Goal: Task Accomplishment & Management: Manage account settings

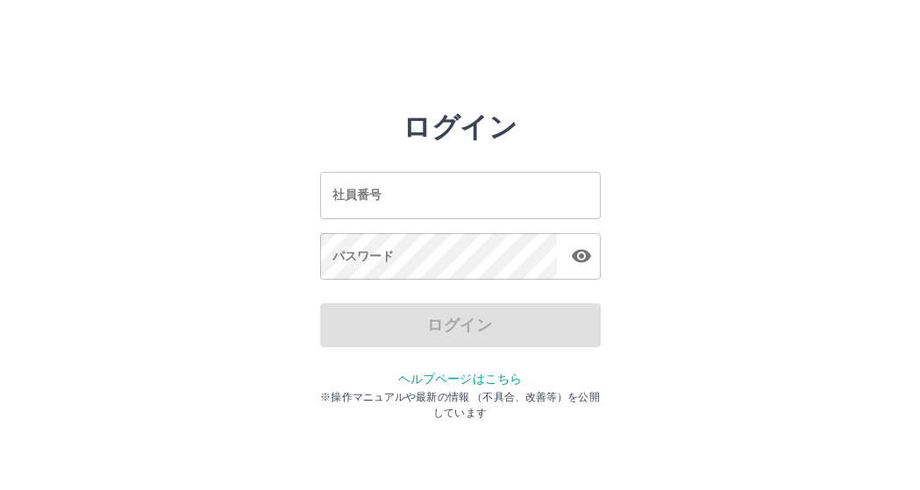
click at [364, 188] on input "社員番号" at bounding box center [460, 195] width 281 height 46
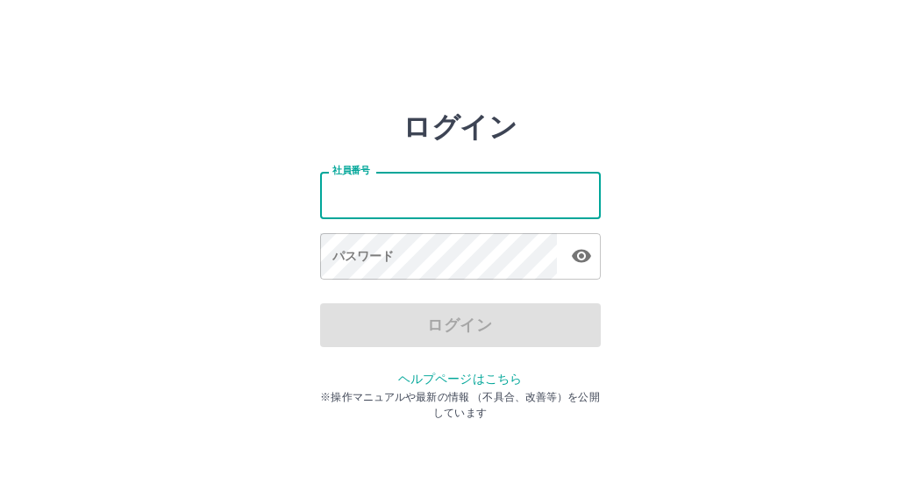
type input "*******"
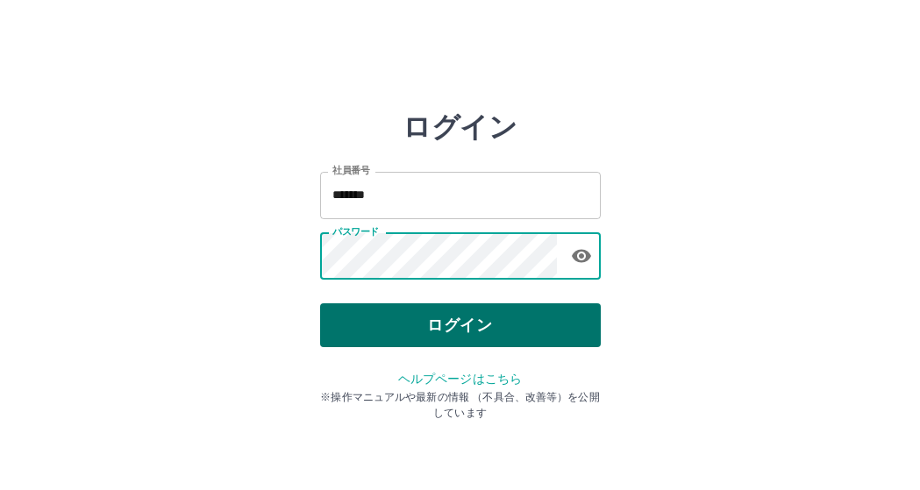
click at [422, 326] on button "ログイン" at bounding box center [460, 325] width 281 height 44
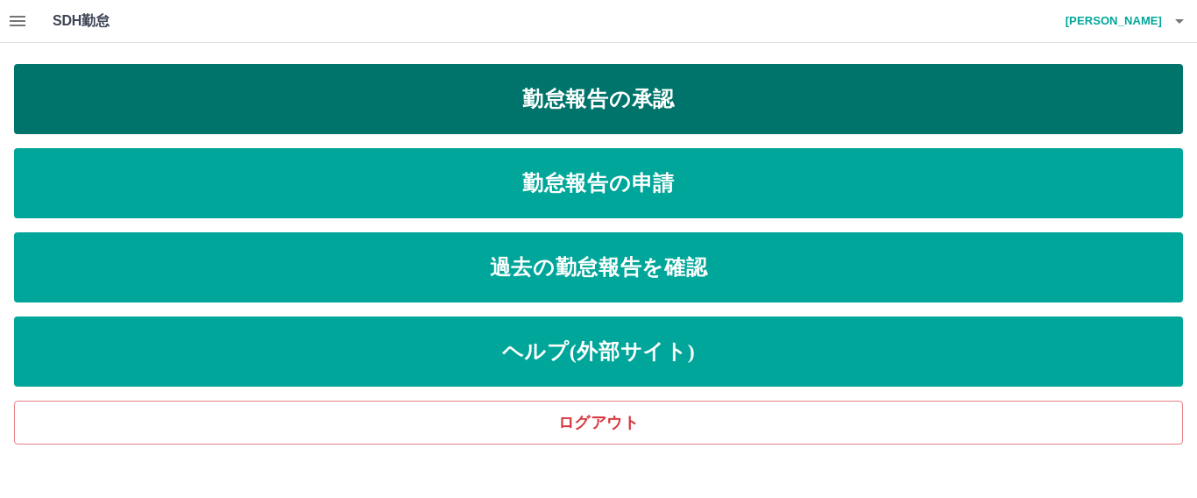
click at [622, 105] on link "勤怠報告の承認" at bounding box center [598, 99] width 1169 height 70
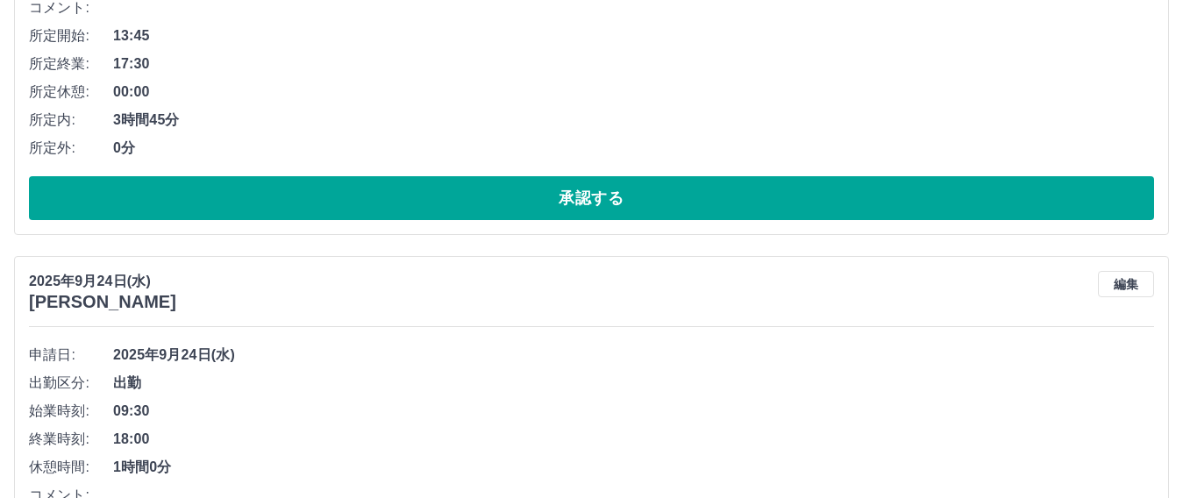
scroll to position [351, 0]
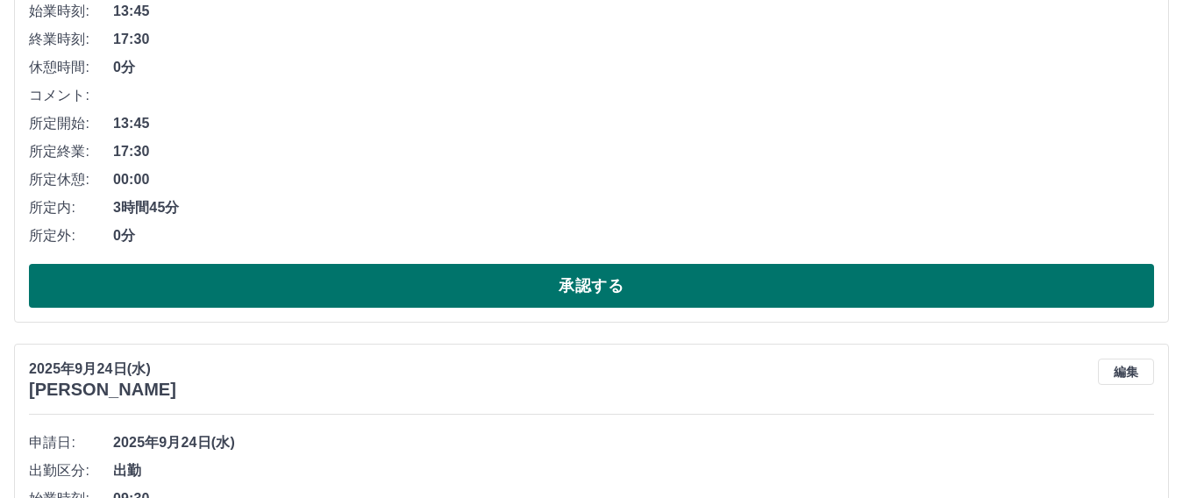
click at [579, 280] on button "承認する" at bounding box center [591, 286] width 1125 height 44
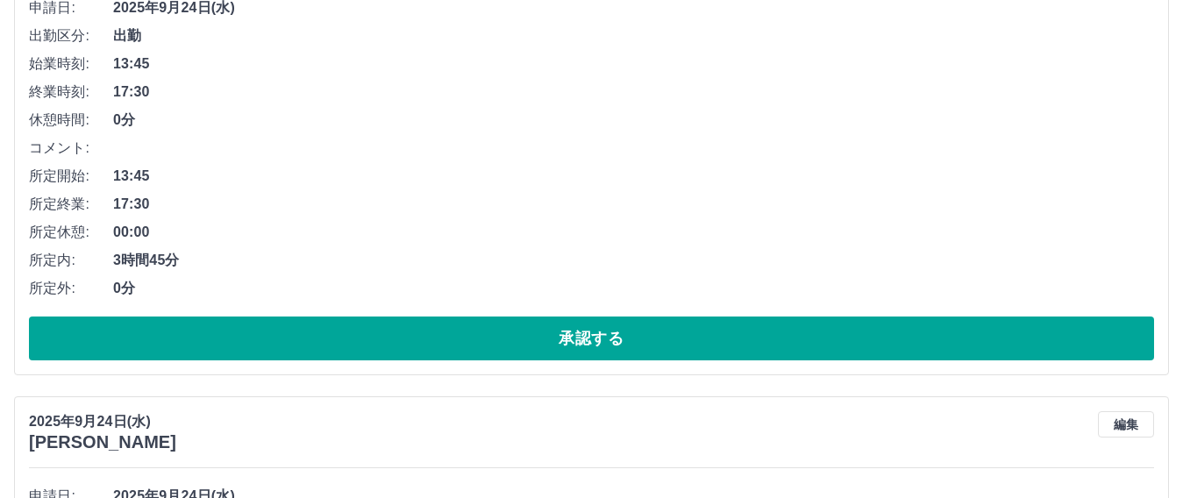
scroll to position [789, 0]
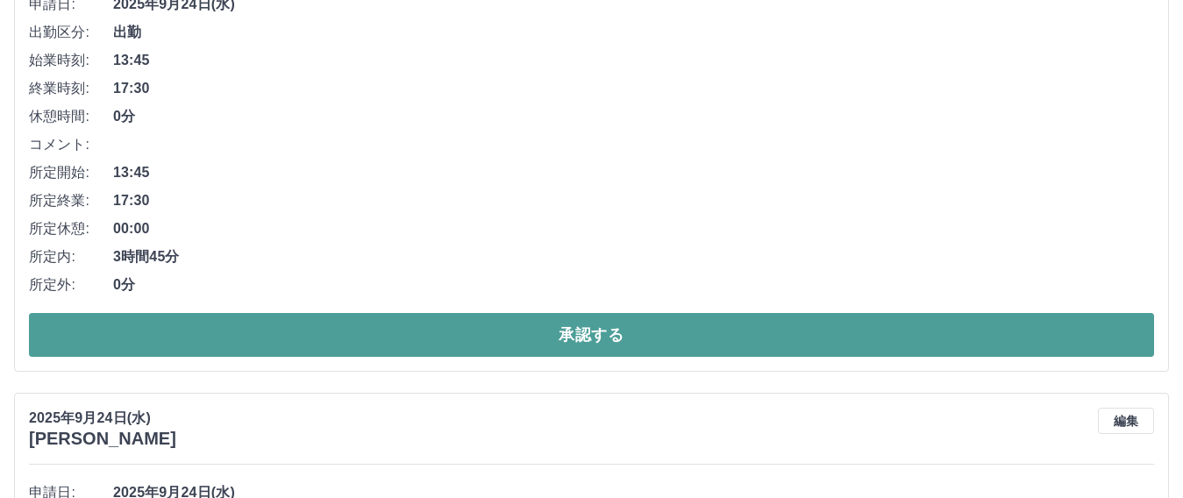
click at [594, 336] on button "承認する" at bounding box center [591, 335] width 1125 height 44
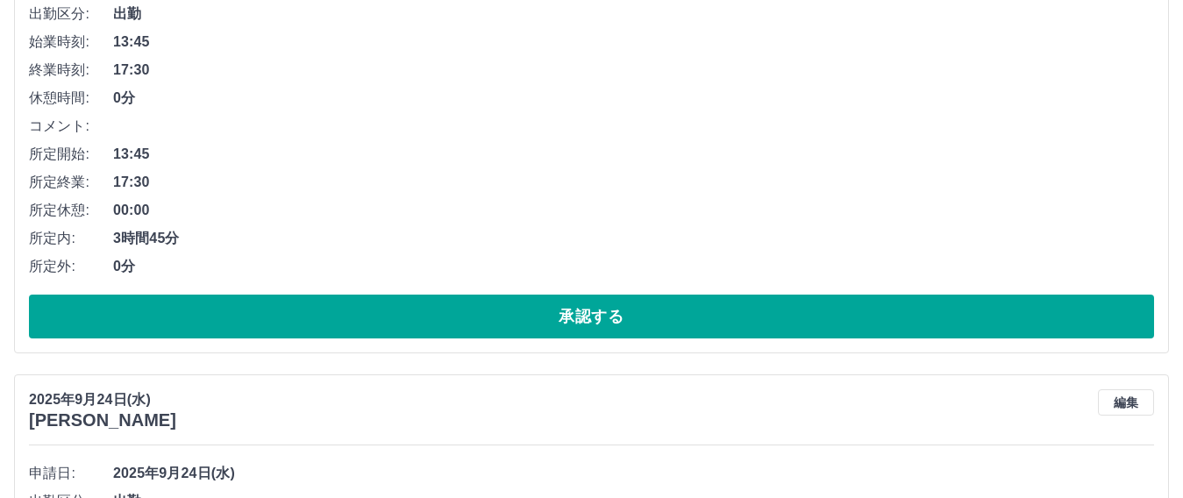
scroll to position [1792, 0]
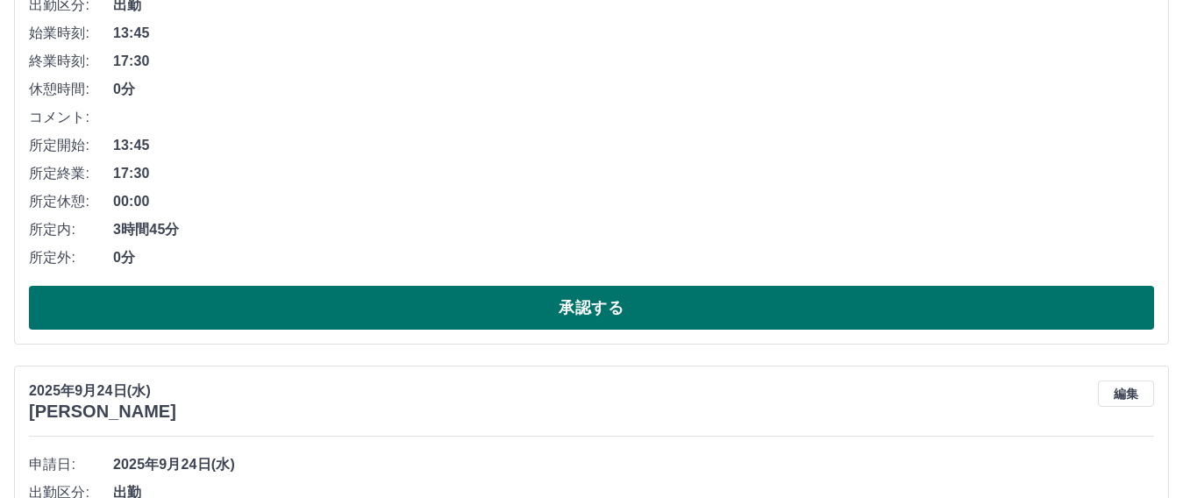
click at [611, 315] on button "承認する" at bounding box center [591, 308] width 1125 height 44
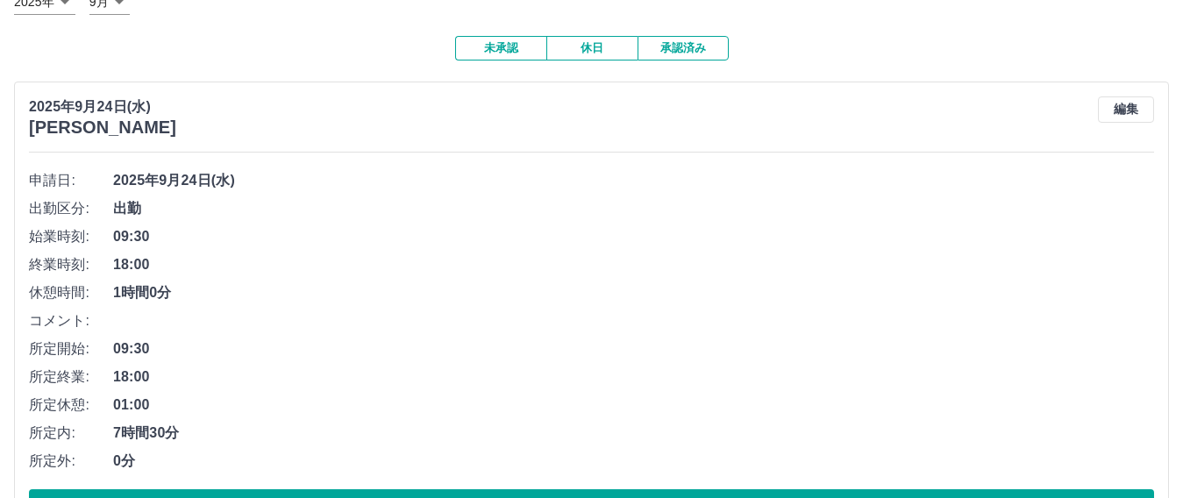
scroll to position [0, 0]
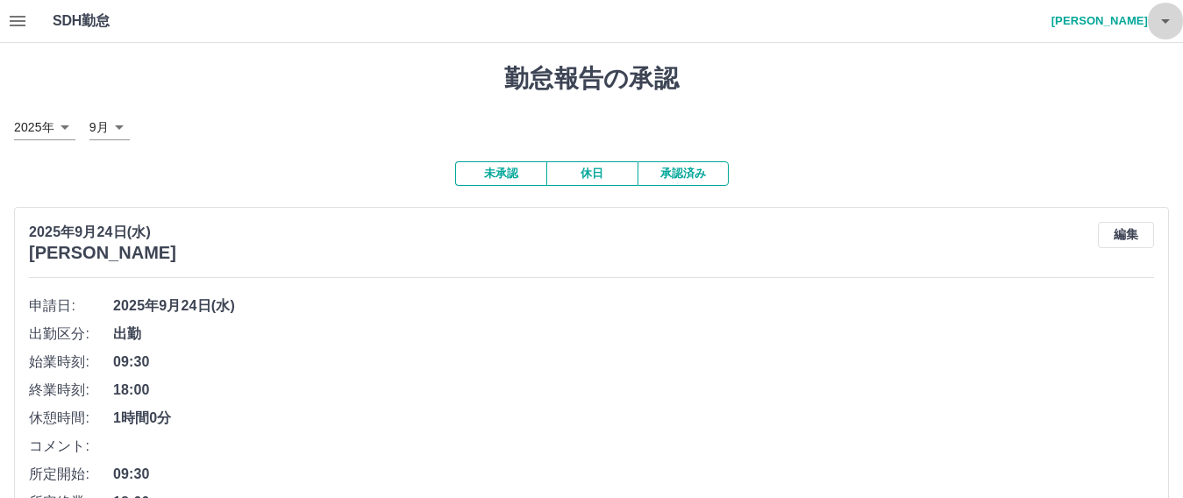
click at [919, 21] on icon "button" at bounding box center [1165, 21] width 9 height 4
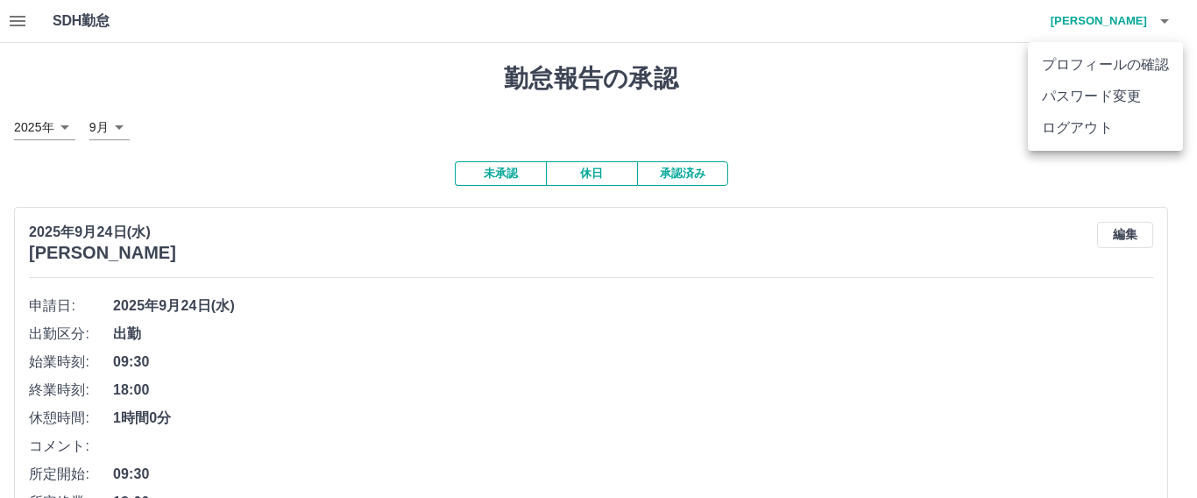
click at [231, 125] on div at bounding box center [598, 249] width 1197 height 498
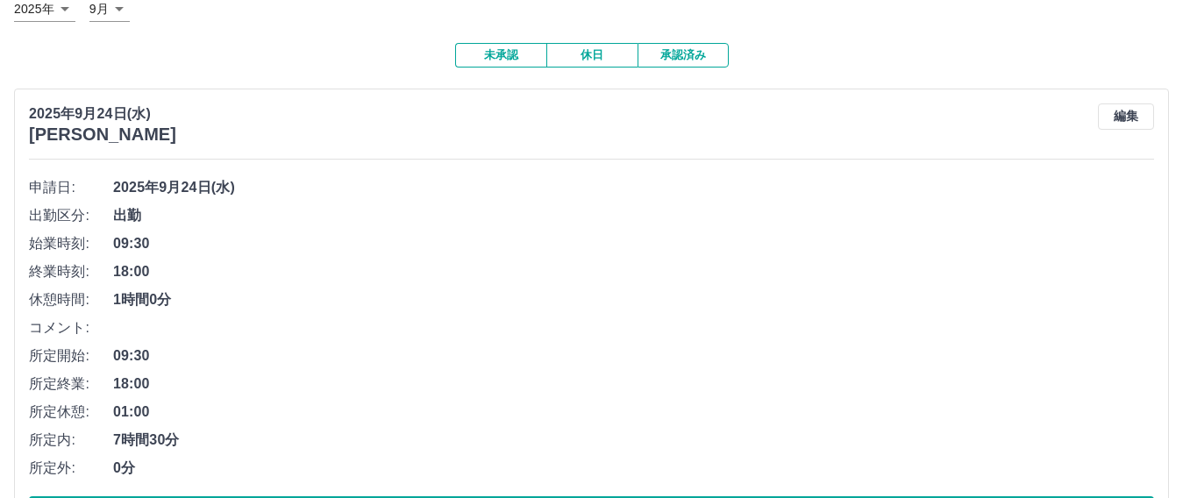
scroll to position [263, 0]
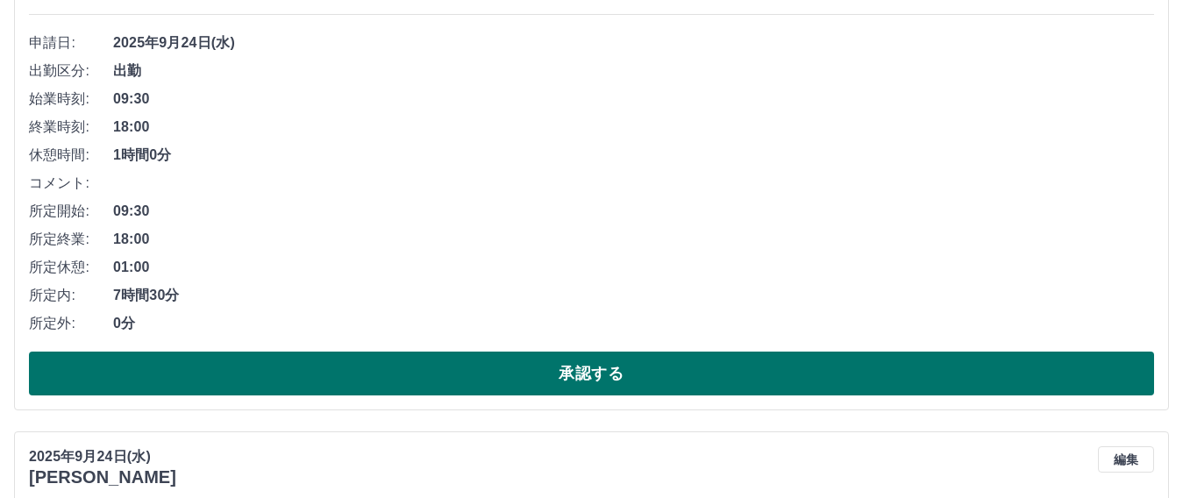
click at [564, 371] on button "承認する" at bounding box center [591, 374] width 1125 height 44
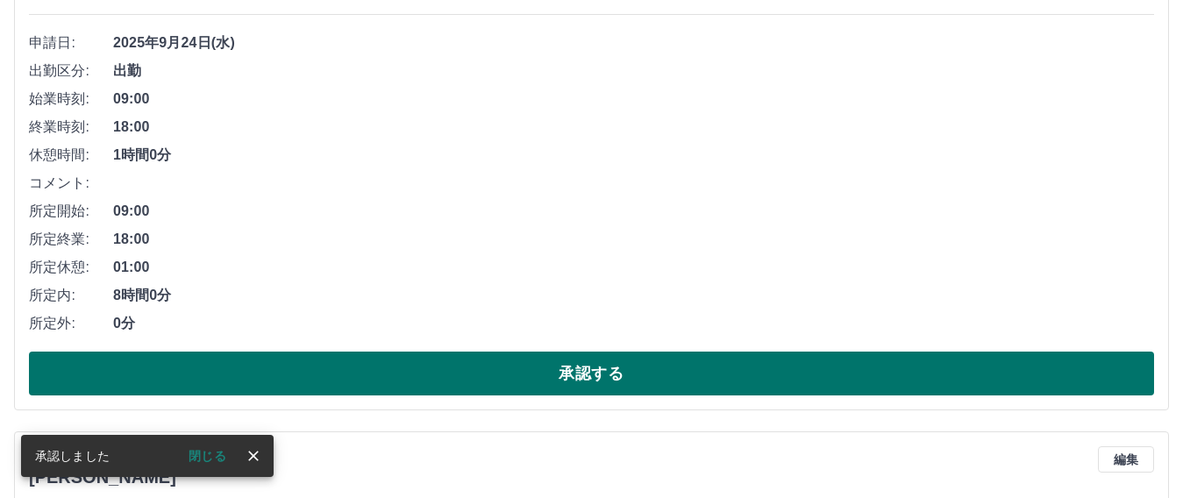
click at [558, 373] on button "承認する" at bounding box center [591, 374] width 1125 height 44
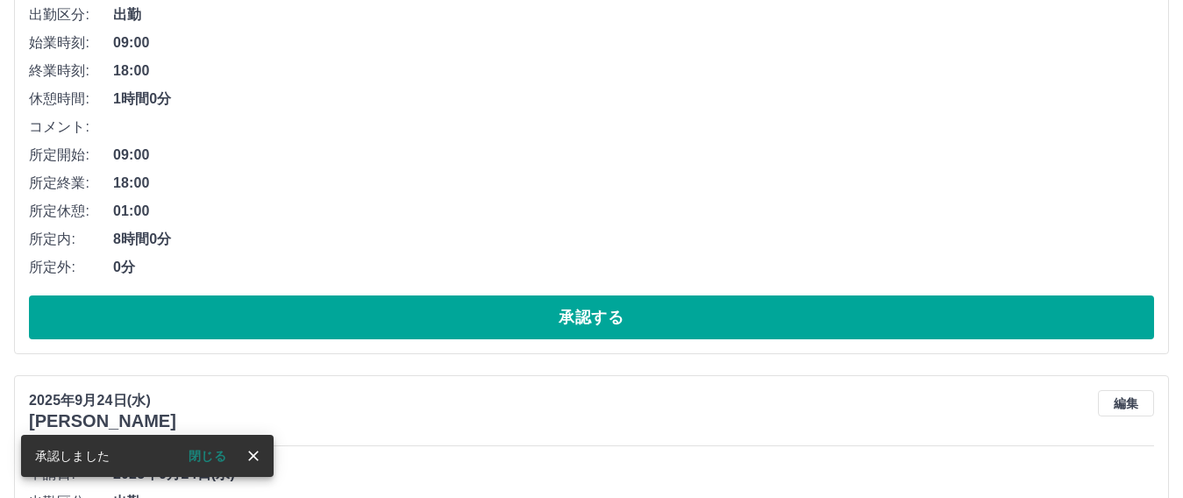
scroll to position [351, 0]
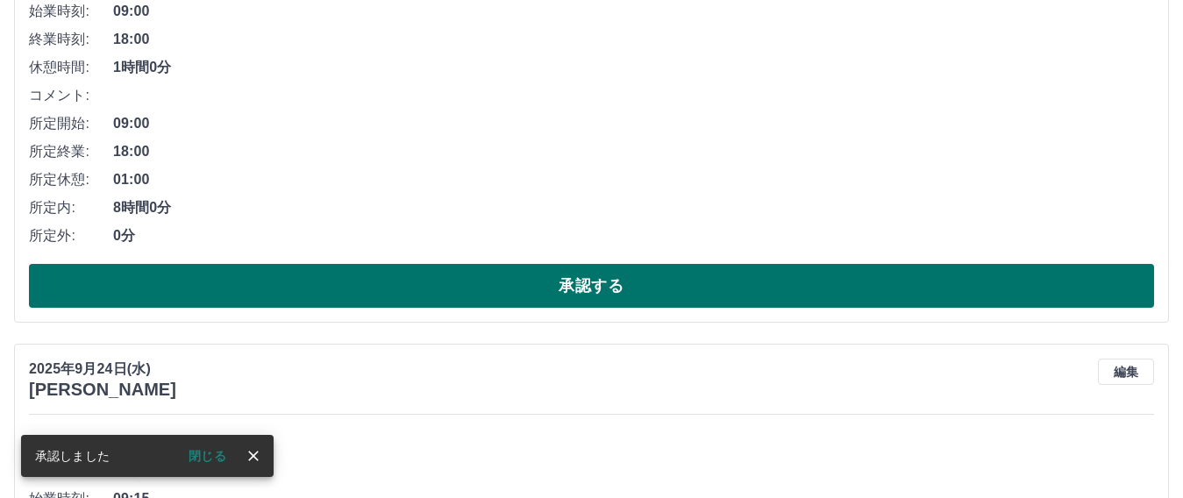
click at [586, 296] on button "承認する" at bounding box center [591, 286] width 1125 height 44
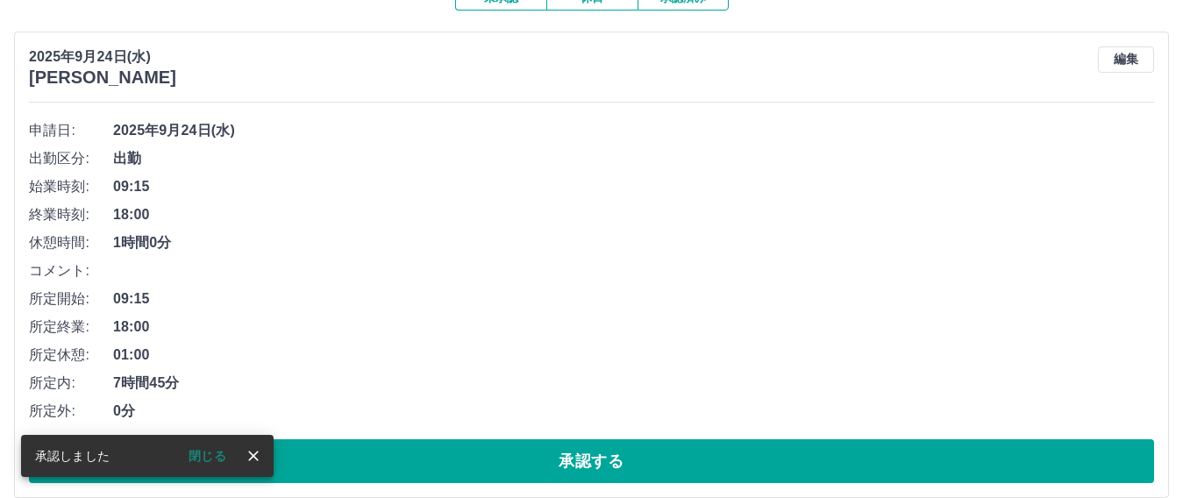
scroll to position [198, 0]
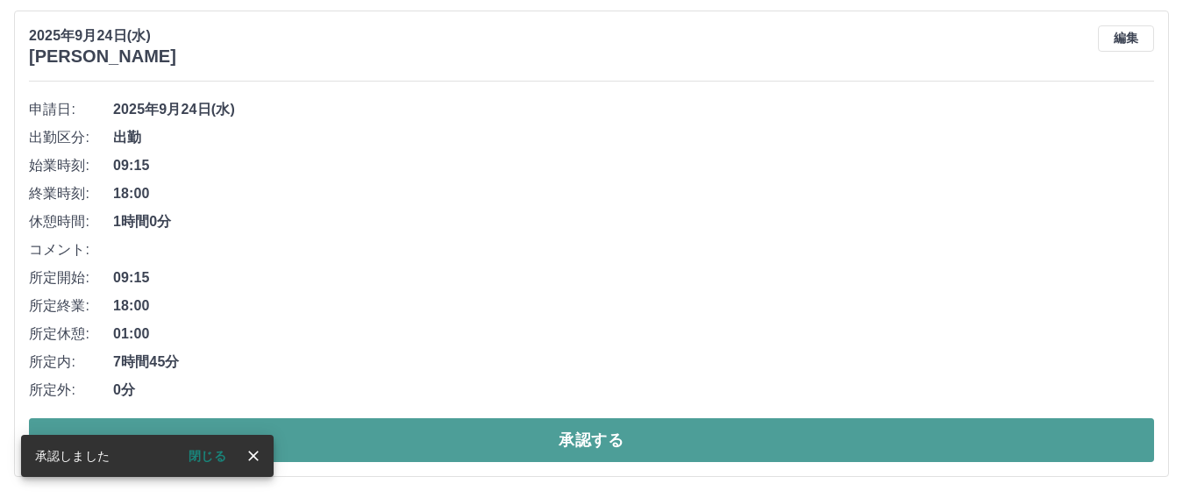
drag, startPoint x: 579, startPoint y: 433, endPoint x: 568, endPoint y: 432, distance: 11.4
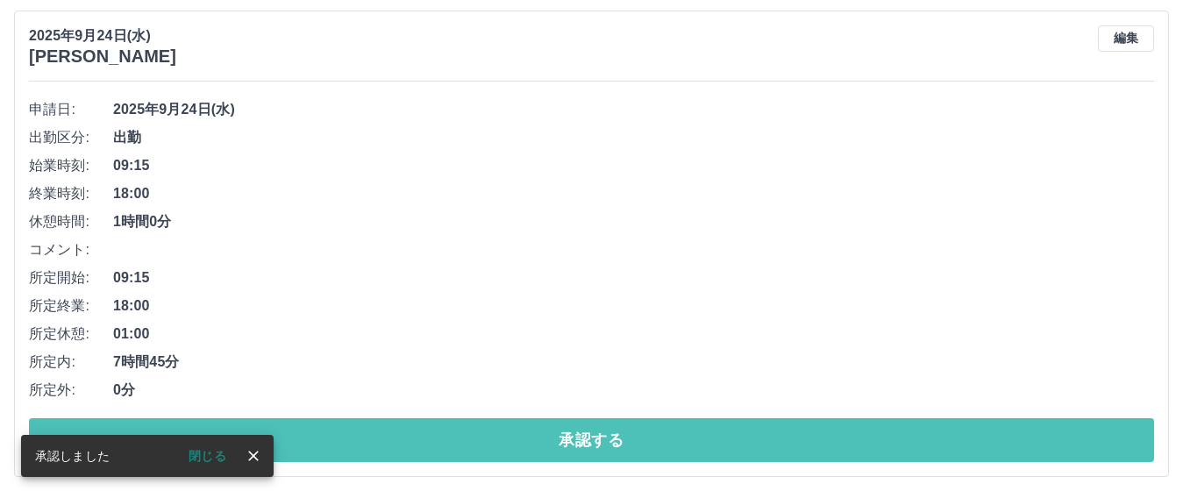
click at [579, 433] on button "承認する" at bounding box center [591, 440] width 1125 height 44
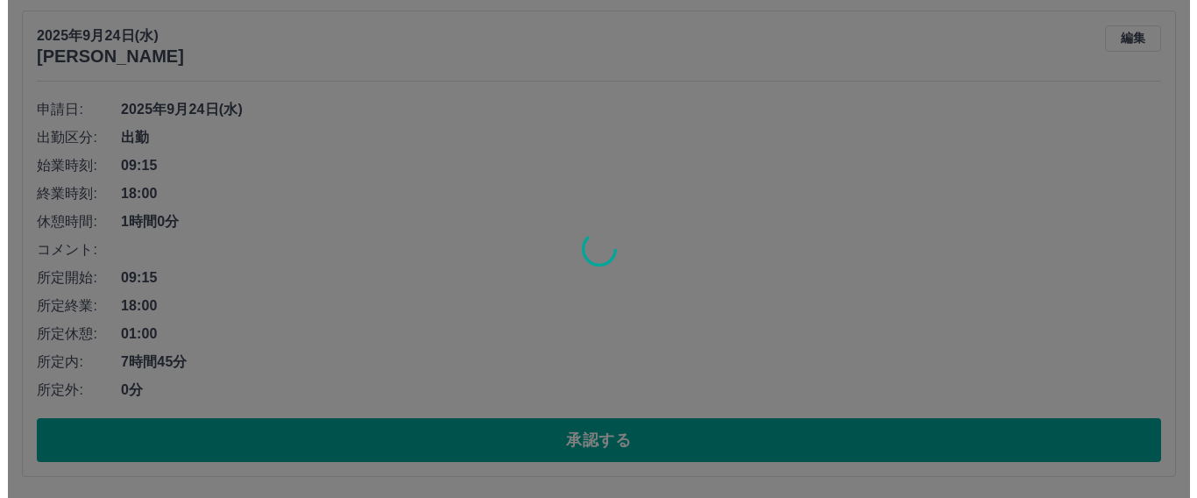
scroll to position [0, 0]
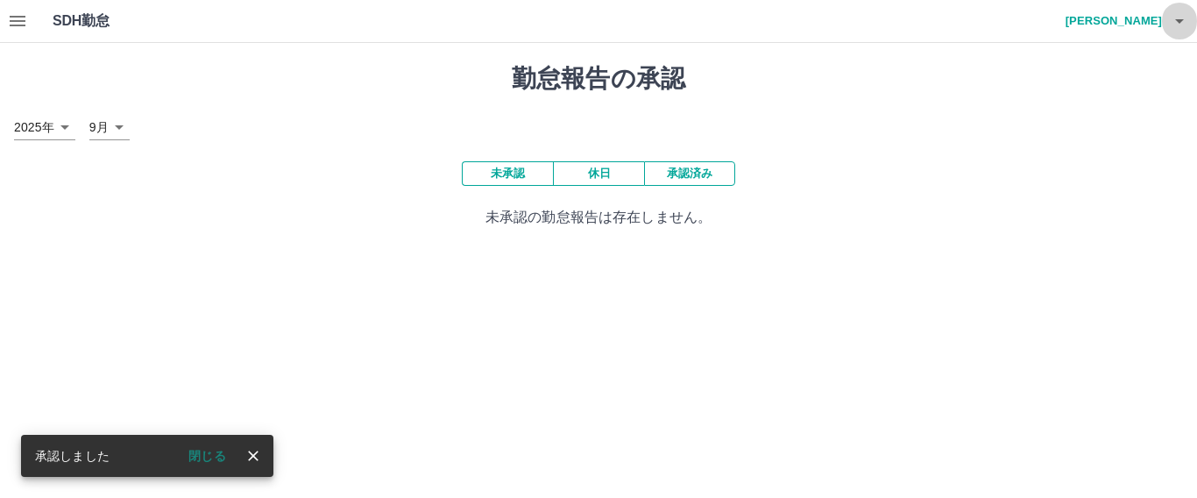
click at [919, 20] on icon "button" at bounding box center [1179, 21] width 21 height 21
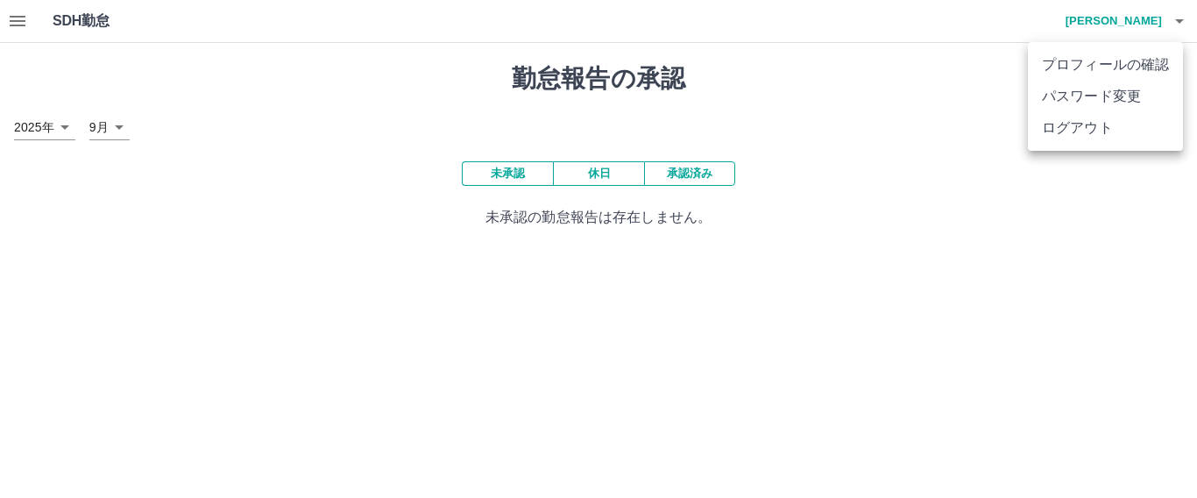
click at [919, 135] on li "ログアウト" at bounding box center [1105, 128] width 155 height 32
